Goal: Information Seeking & Learning: Learn about a topic

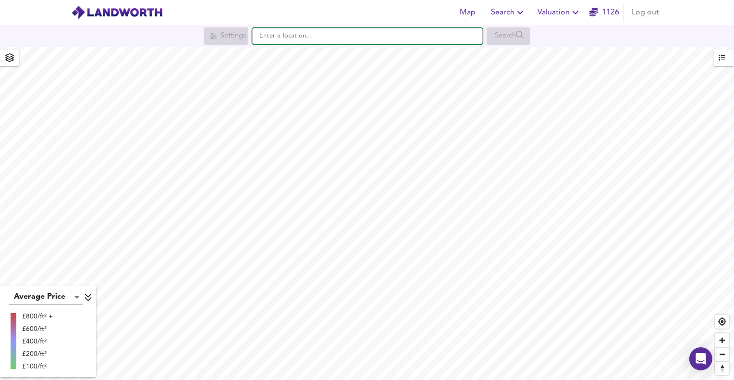
click at [317, 38] on input "text" at bounding box center [367, 36] width 231 height 16
paste input "[STREET_ADDRESS][PERSON_NAME]"
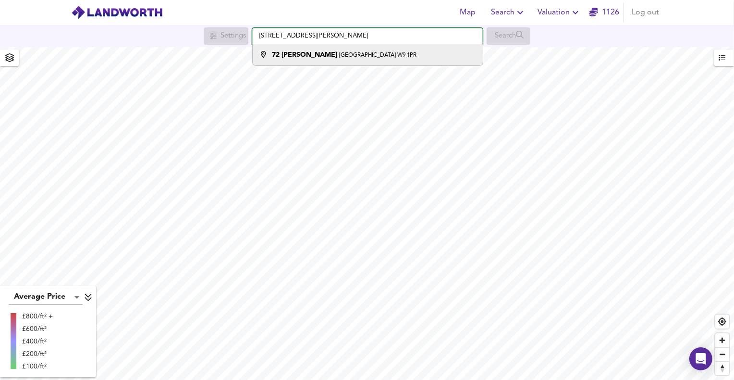
type input "[STREET_ADDRESS][PERSON_NAME]"
click at [318, 52] on div "[STREET_ADDRESS][PERSON_NAME]" at bounding box center [344, 55] width 145 height 10
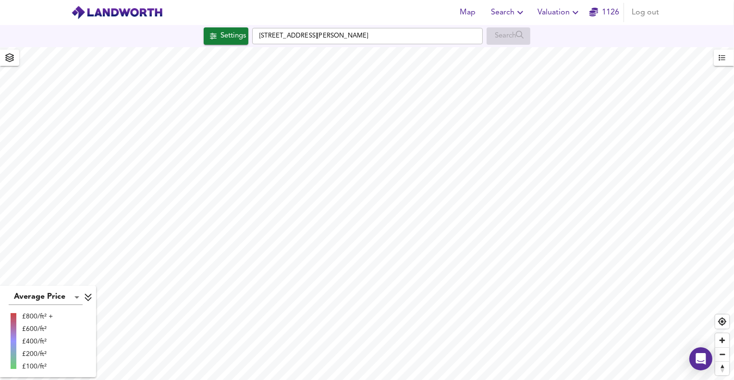
checkbox input "false"
checkbox input "true"
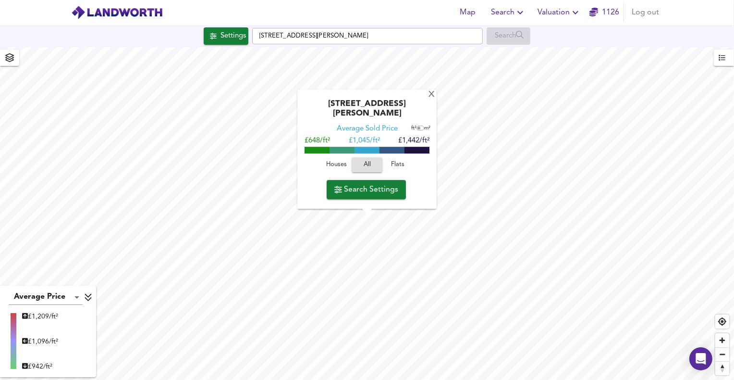
click at [404, 161] on span "Flats" at bounding box center [398, 165] width 26 height 11
click at [346, 164] on span "Houses" at bounding box center [336, 165] width 26 height 11
click at [370, 157] on span at bounding box center [367, 160] width 25 height 7
click at [390, 161] on span "Flats" at bounding box center [398, 165] width 26 height 11
click at [343, 163] on span "Houses" at bounding box center [336, 165] width 26 height 11
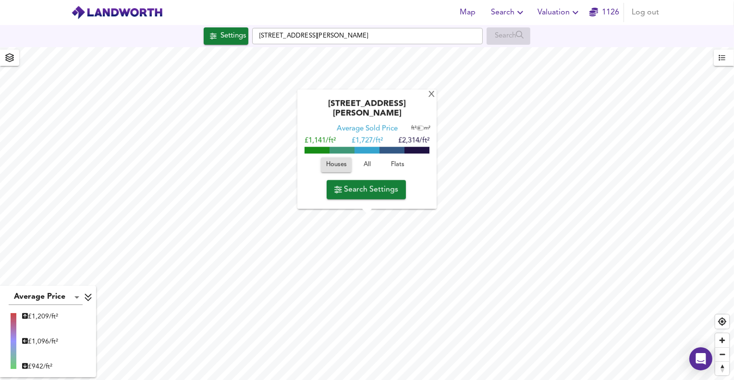
click at [396, 165] on span "Flats" at bounding box center [398, 165] width 26 height 11
click at [341, 167] on span "Houses" at bounding box center [336, 165] width 26 height 11
click at [365, 161] on span "All" at bounding box center [367, 165] width 26 height 11
click at [386, 165] on span "Flats" at bounding box center [398, 165] width 26 height 11
click at [328, 167] on span "Houses" at bounding box center [336, 165] width 26 height 11
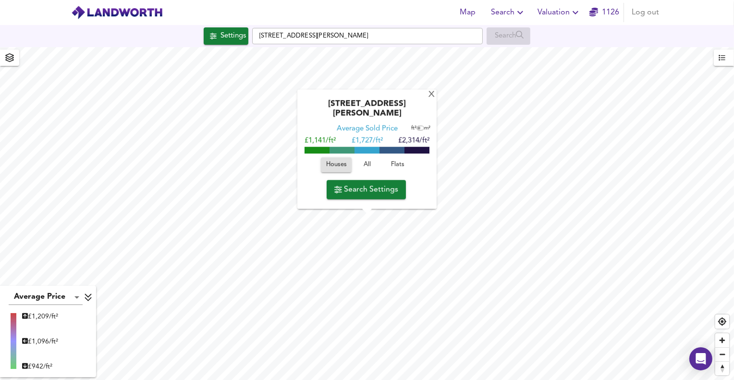
click at [400, 166] on span "Flats" at bounding box center [398, 165] width 26 height 11
click at [341, 169] on span "Houses" at bounding box center [336, 165] width 26 height 11
click at [363, 161] on span "All" at bounding box center [367, 165] width 26 height 11
click at [398, 164] on span "Flats" at bounding box center [398, 165] width 26 height 11
click at [337, 164] on span "Houses" at bounding box center [336, 165] width 26 height 11
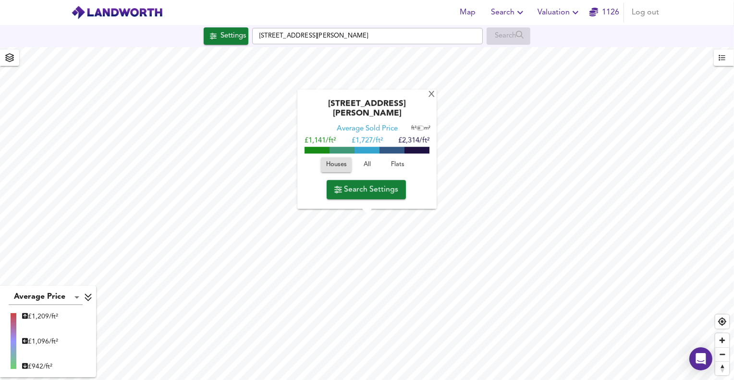
click at [373, 164] on span "All" at bounding box center [367, 165] width 26 height 11
click at [341, 162] on span "Houses" at bounding box center [336, 165] width 26 height 11
click at [399, 161] on span "Flats" at bounding box center [398, 165] width 26 height 11
click at [336, 166] on span "Houses" at bounding box center [336, 165] width 26 height 11
click at [365, 162] on span "All" at bounding box center [367, 165] width 26 height 11
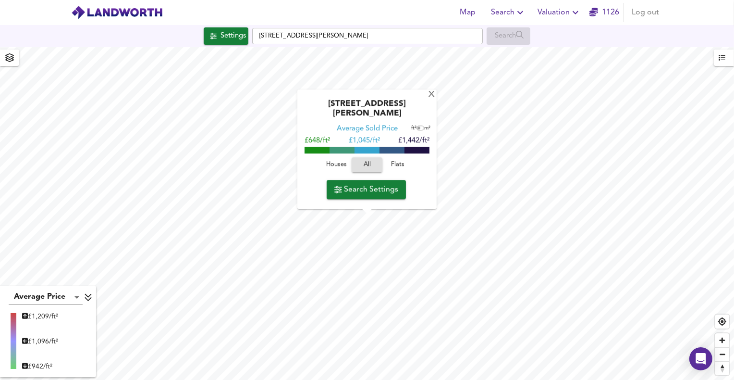
click at [399, 166] on span "Flats" at bounding box center [398, 165] width 26 height 11
